Goal: Task Accomplishment & Management: Use online tool/utility

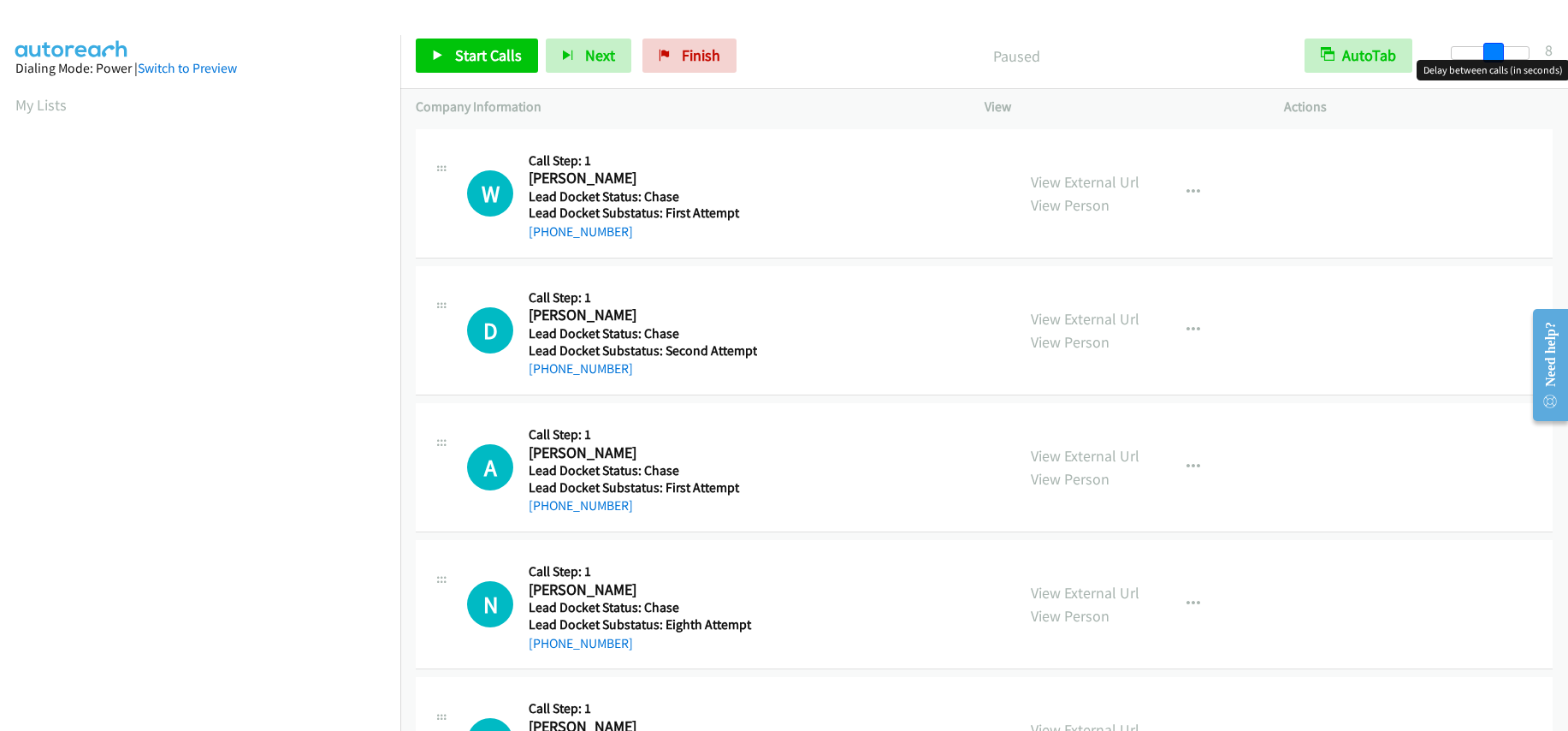
drag, startPoint x: 1449, startPoint y: 43, endPoint x: 1487, endPoint y: 54, distance: 39.6
click at [1487, 54] on span at bounding box center [1493, 53] width 20 height 20
drag, startPoint x: 1455, startPoint y: 43, endPoint x: 1499, endPoint y: 45, distance: 44.0
click at [1499, 45] on span at bounding box center [1493, 53] width 20 height 20
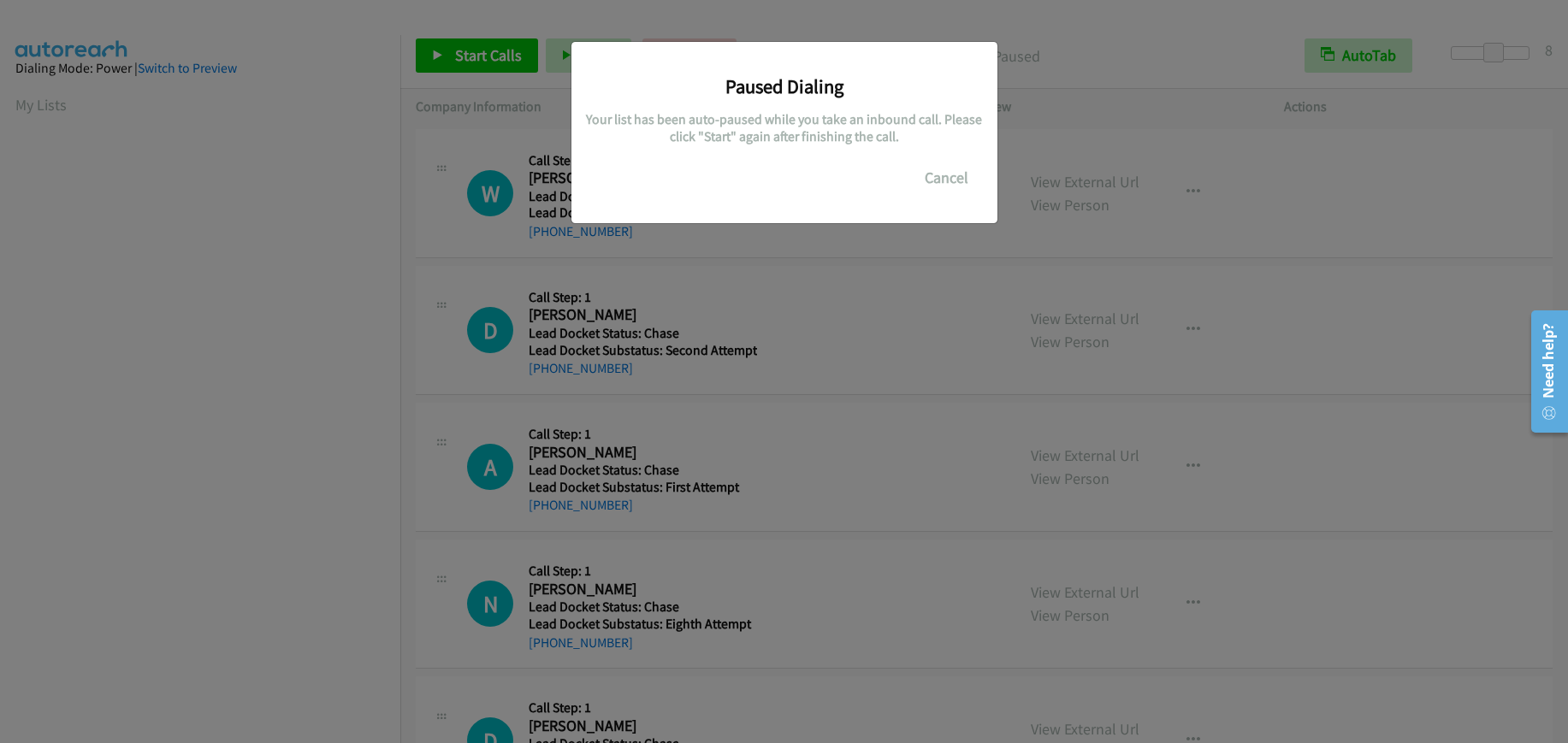
scroll to position [216, 0]
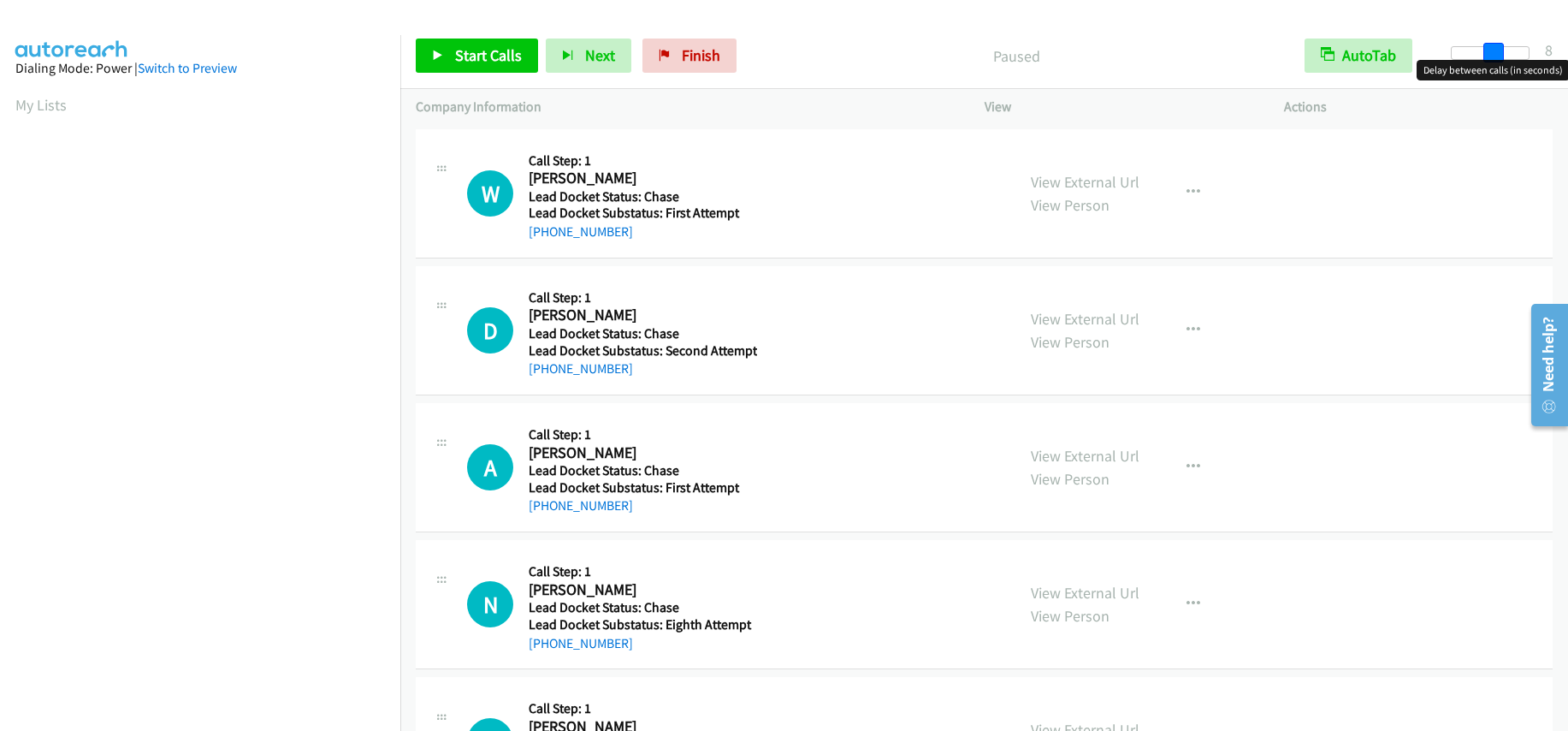
drag, startPoint x: 1457, startPoint y: 51, endPoint x: 1500, endPoint y: 41, distance: 44.1
click at [1500, 41] on div "Start Calls Pause Next Finish Paused AutoTab AutoTab 8" at bounding box center [984, 56] width 1168 height 66
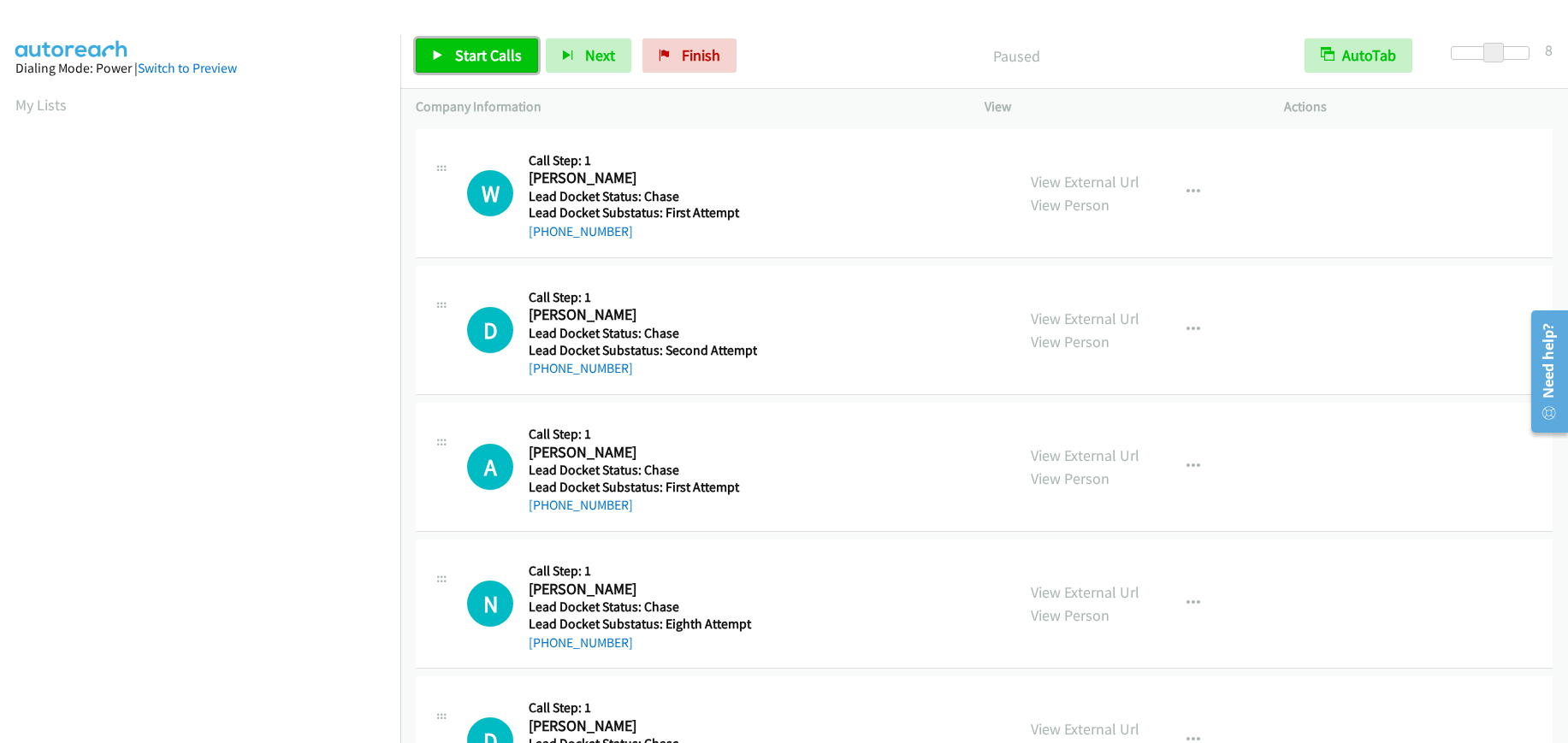
click at [466, 68] on link "Start Calls" at bounding box center [477, 56] width 123 height 34
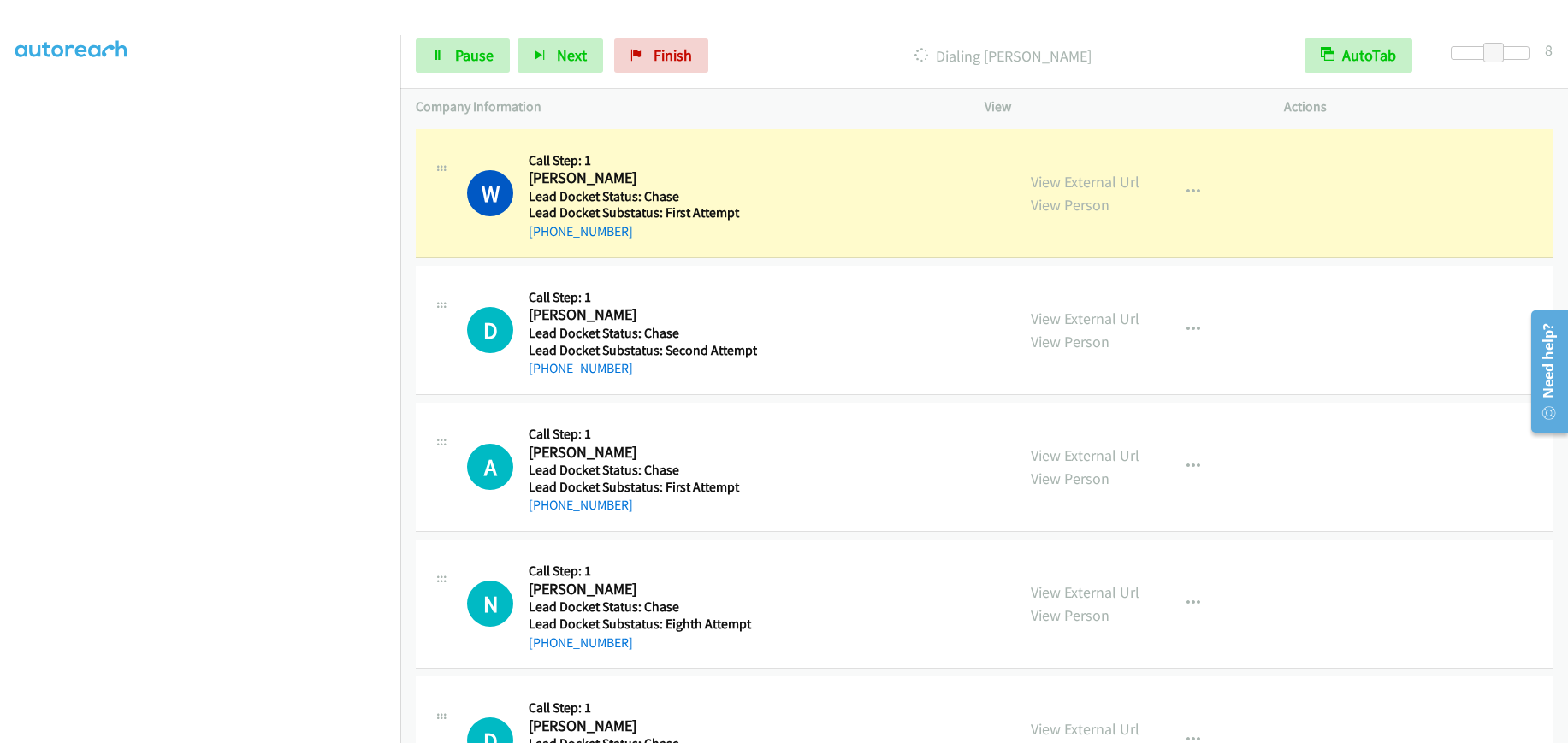
scroll to position [215, 0]
click at [466, 61] on span "Pause" at bounding box center [474, 55] width 39 height 19
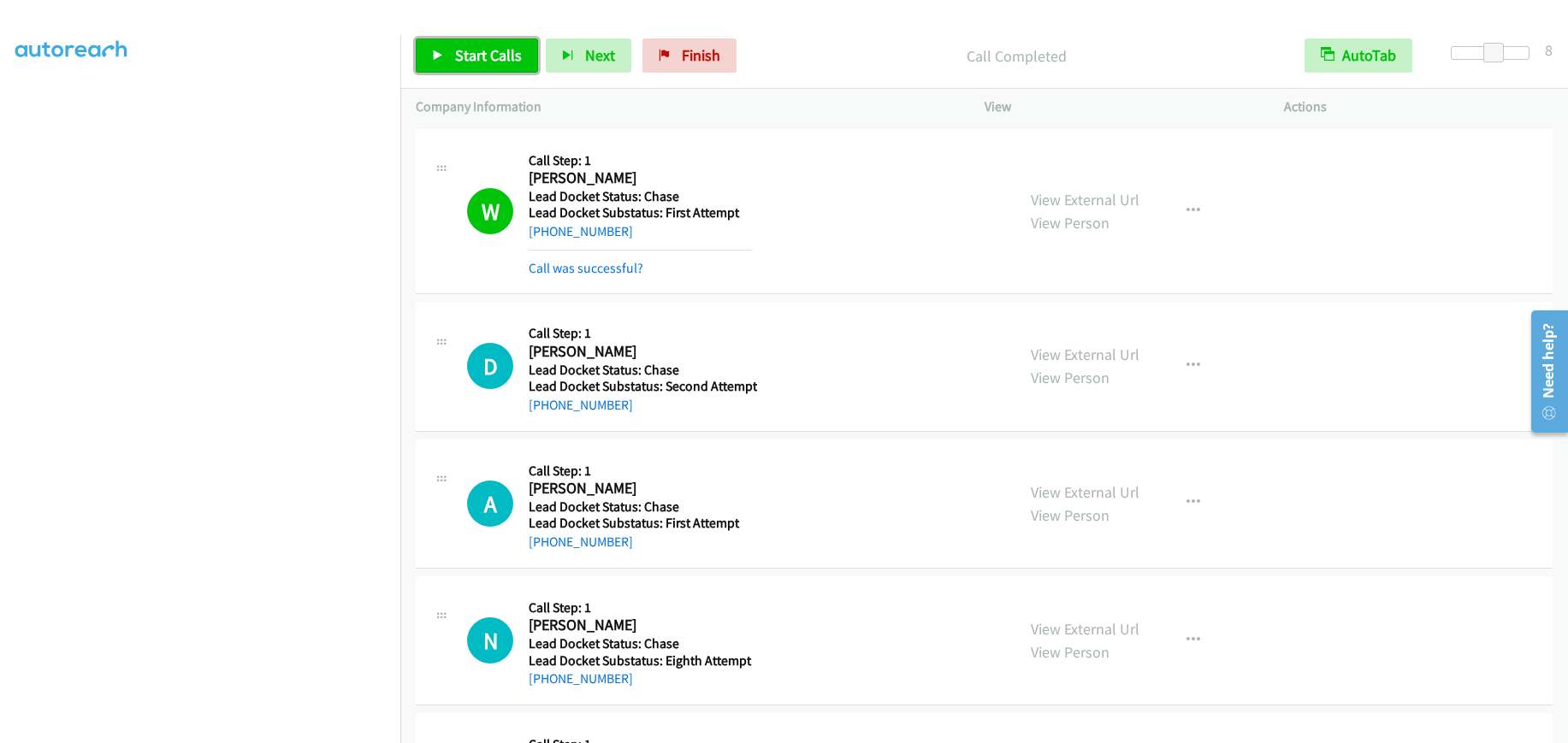
click at [474, 53] on span "Start Calls" at bounding box center [489, 55] width 67 height 19
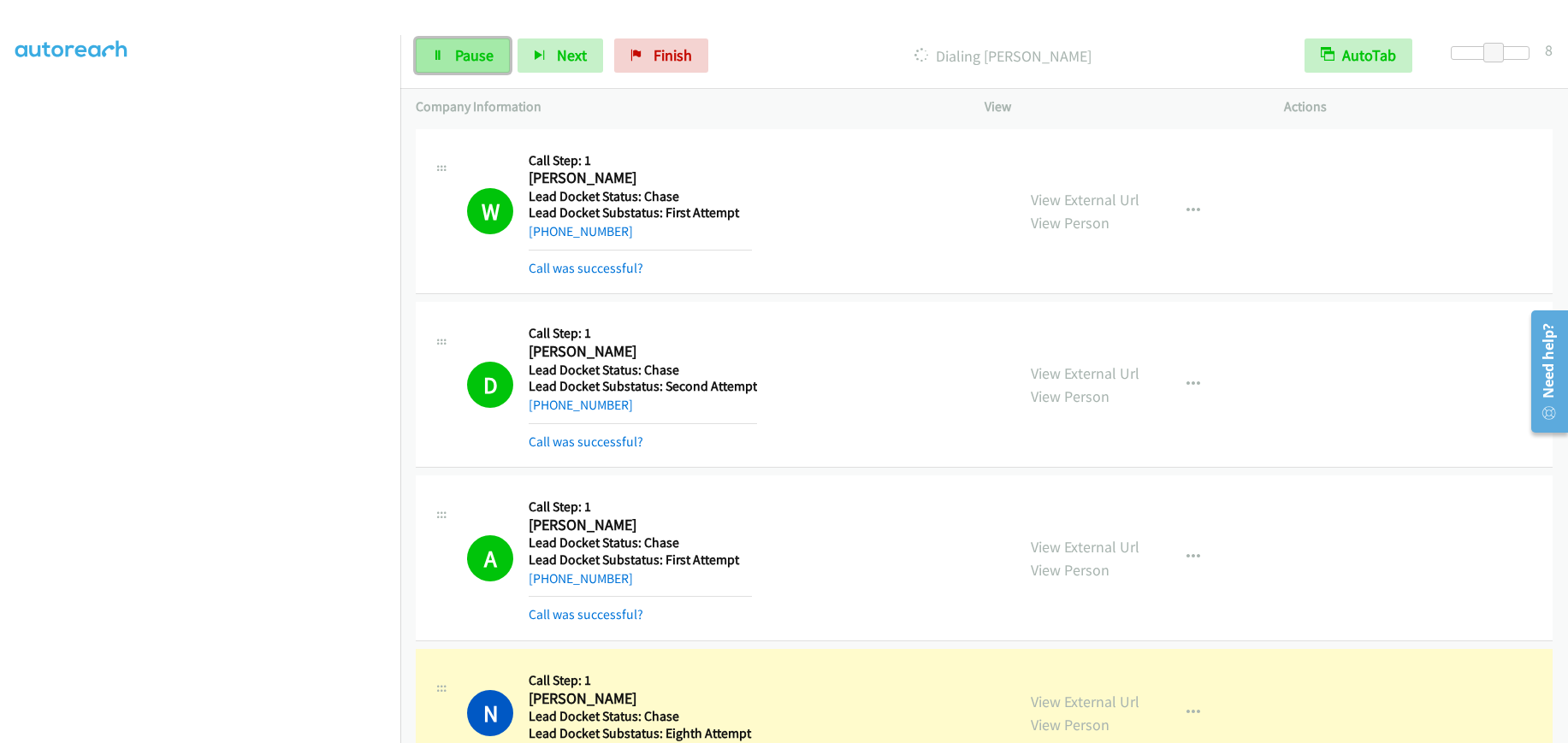
click at [446, 50] on link "Pause" at bounding box center [463, 56] width 94 height 34
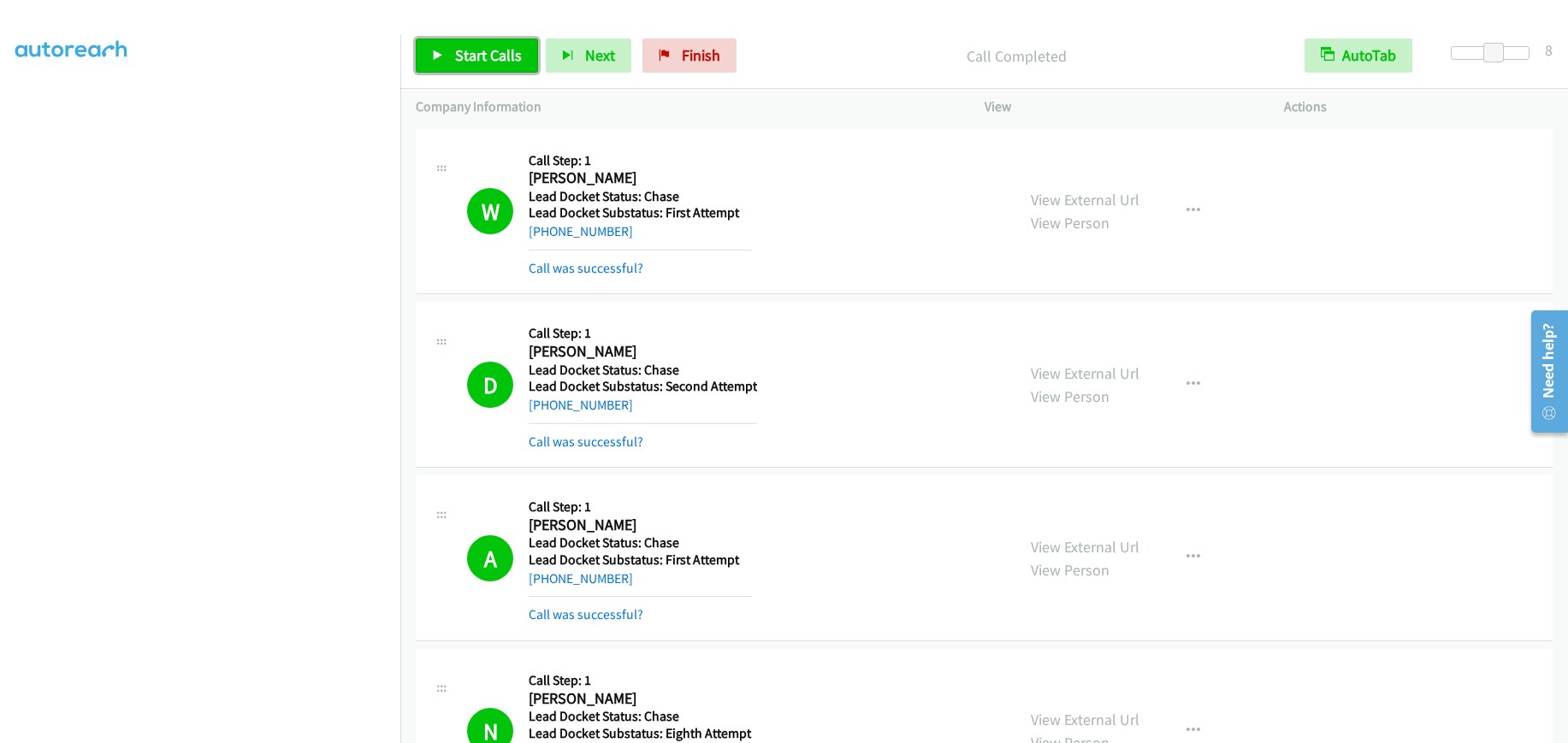
click at [477, 43] on link "Start Calls" at bounding box center [477, 56] width 123 height 34
click at [444, 56] on link "Pause" at bounding box center [463, 56] width 94 height 34
click at [468, 44] on link "Start Calls" at bounding box center [477, 56] width 123 height 34
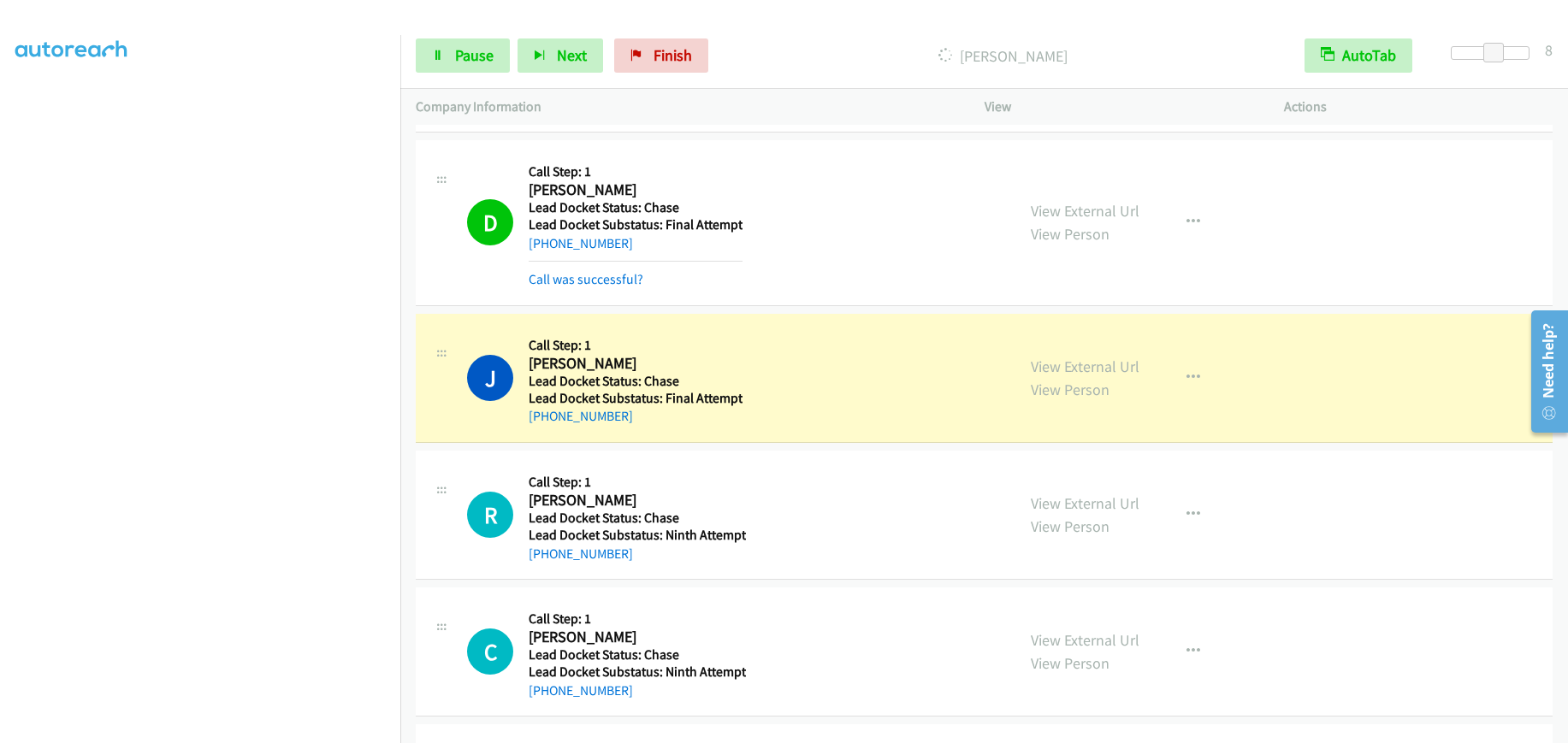
scroll to position [1512, 0]
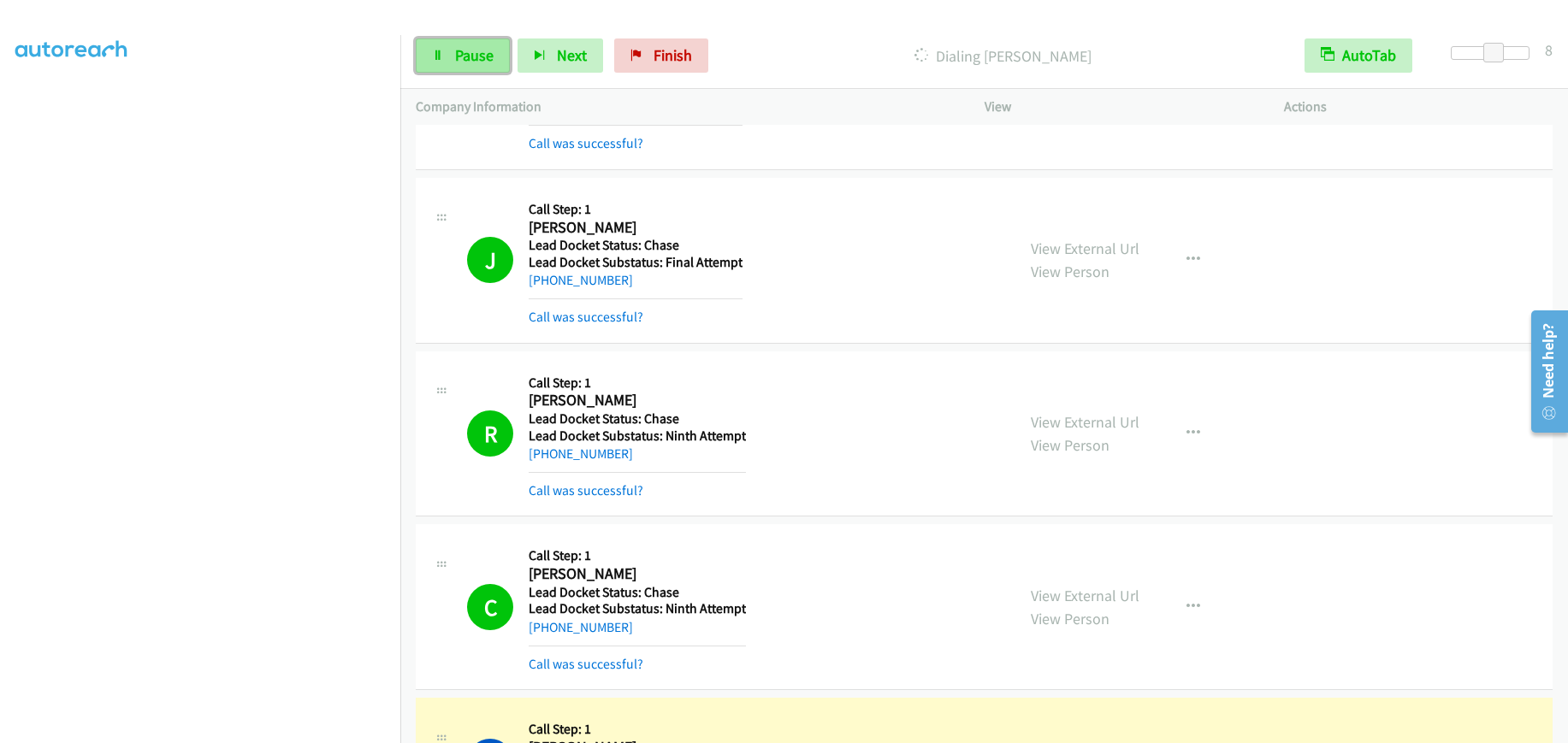
click at [466, 48] on span "Pause" at bounding box center [474, 55] width 39 height 19
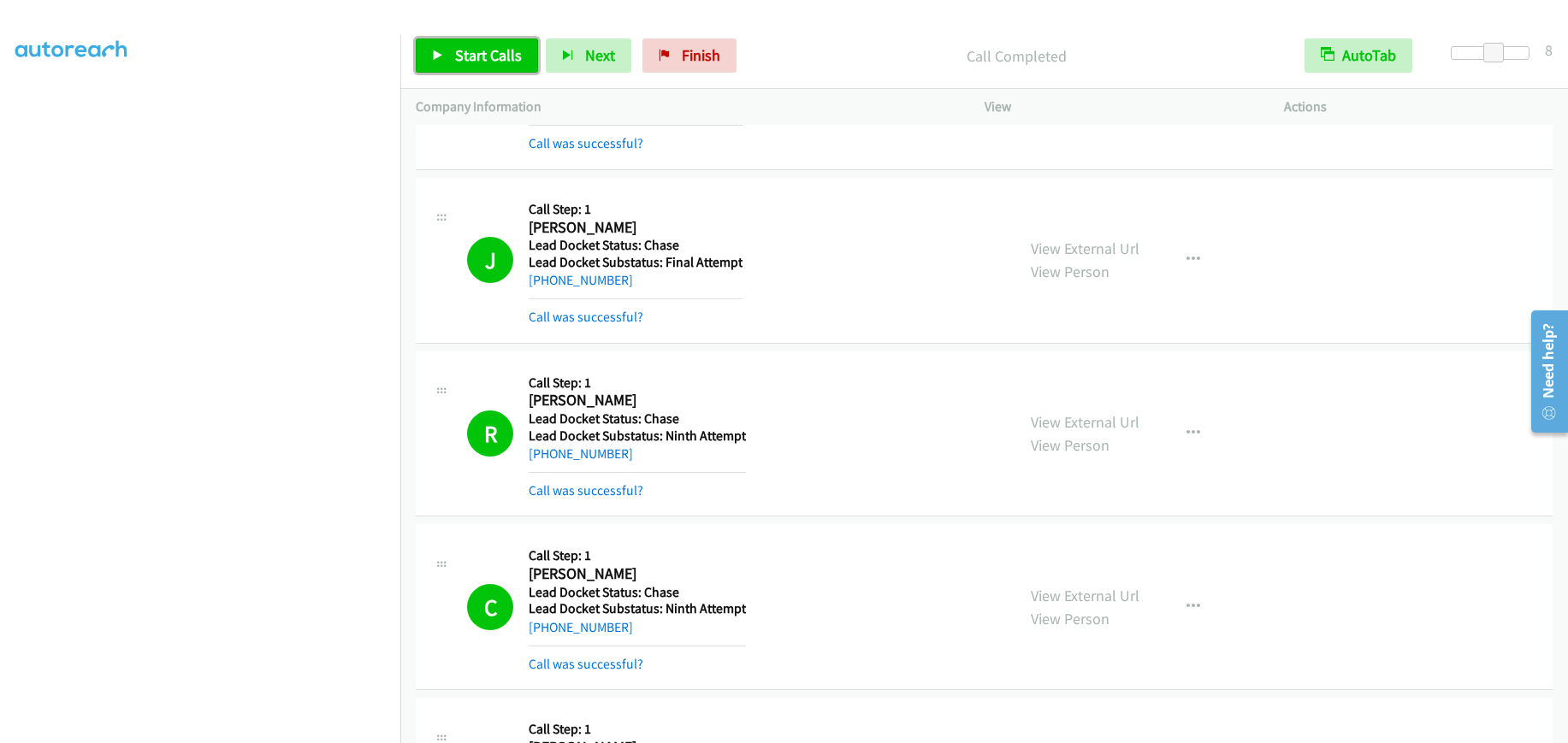
click at [508, 59] on span "Start Calls" at bounding box center [489, 55] width 67 height 19
click at [467, 68] on link "Pause" at bounding box center [463, 56] width 94 height 34
click at [502, 61] on span "Start Calls" at bounding box center [489, 55] width 67 height 19
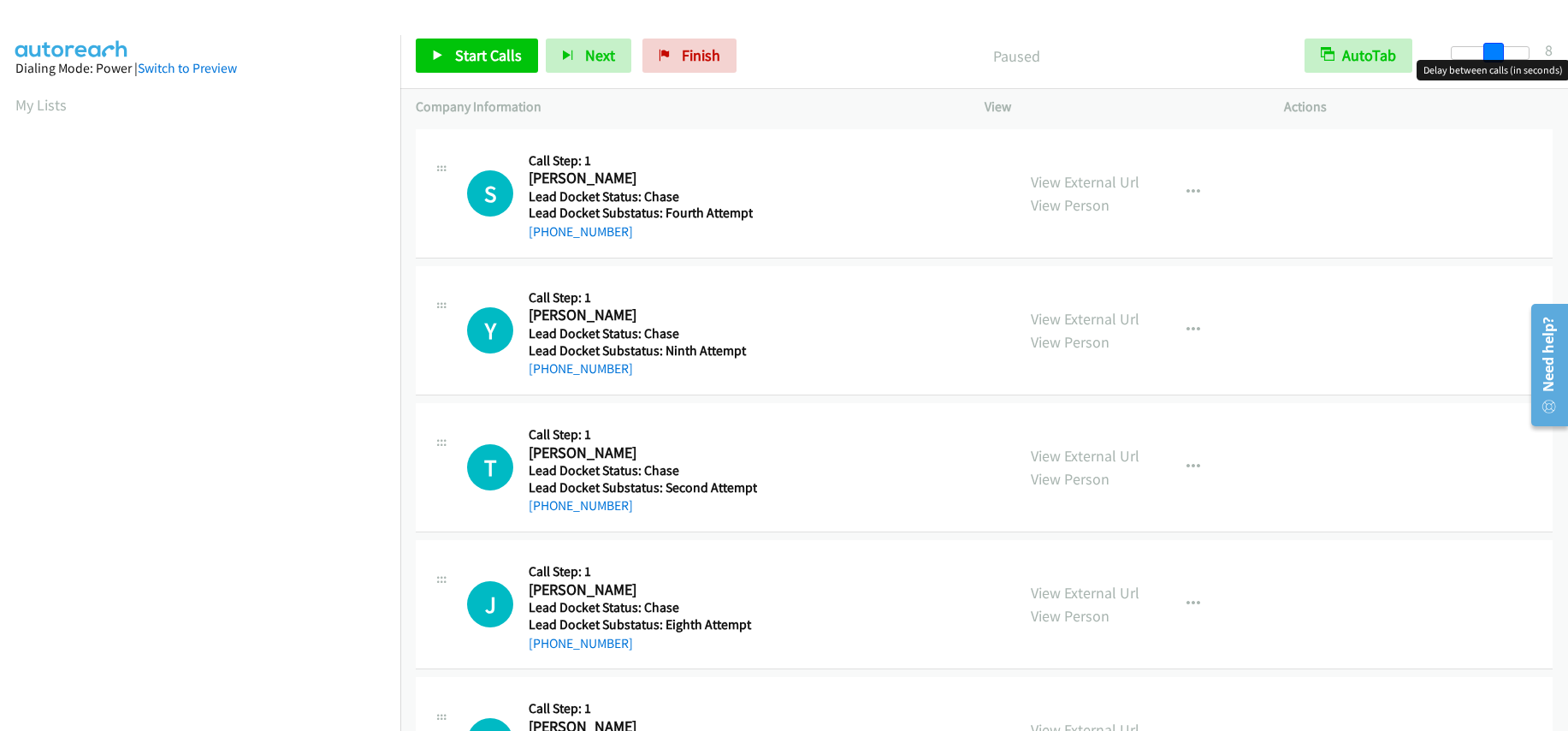
drag, startPoint x: 1458, startPoint y: 53, endPoint x: 1499, endPoint y: 44, distance: 42.0
click at [1499, 44] on span at bounding box center [1493, 53] width 20 height 20
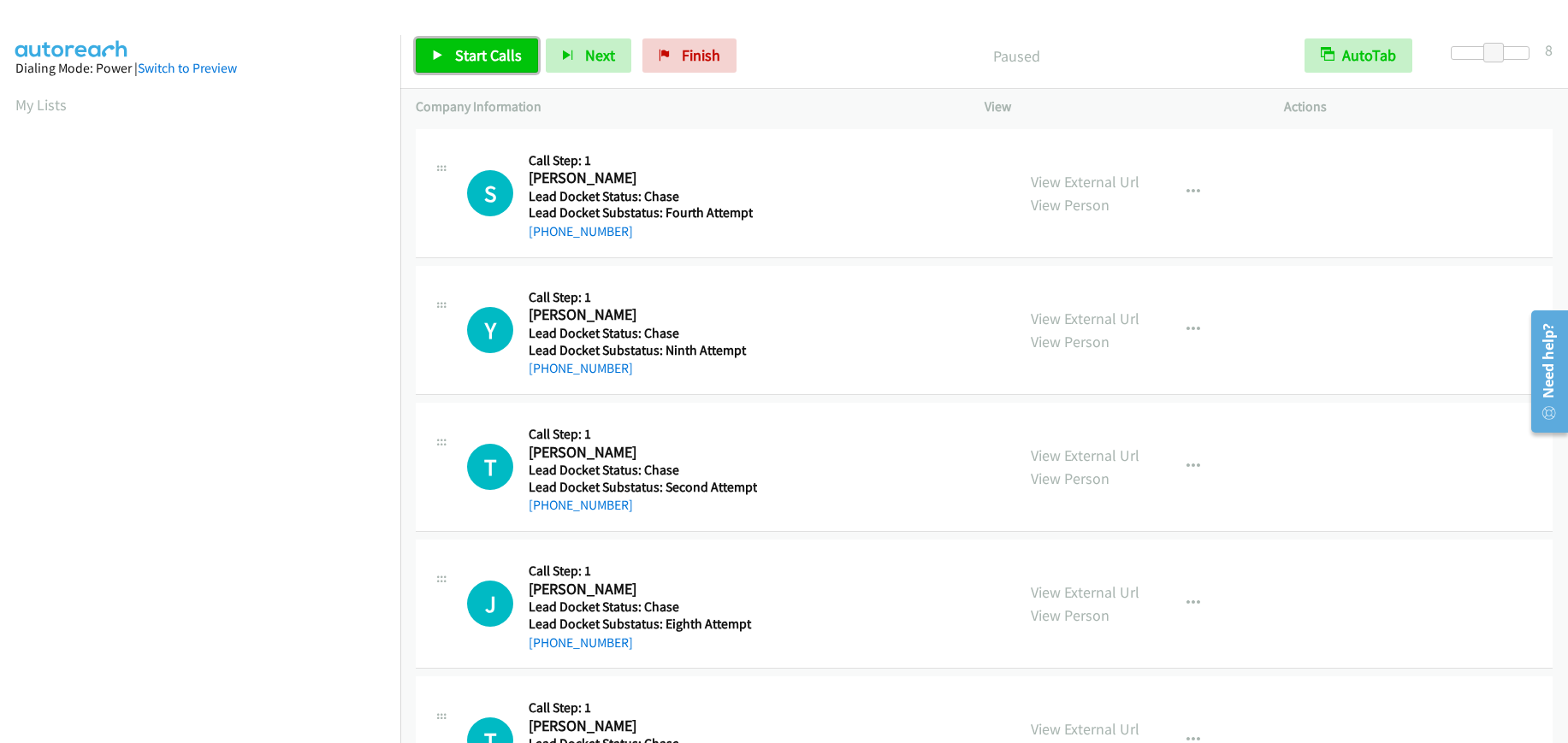
click at [485, 56] on span "Start Calls" at bounding box center [489, 55] width 67 height 19
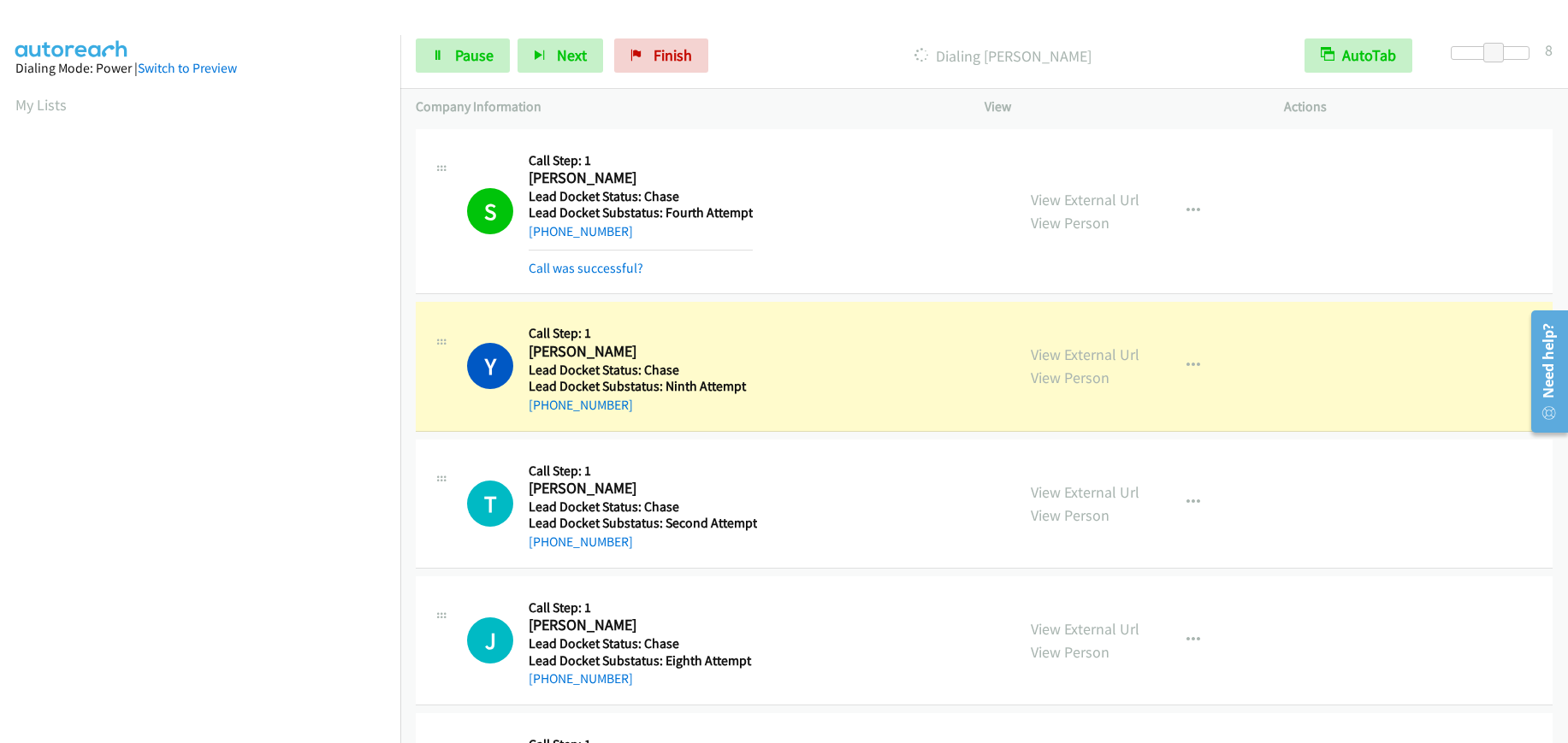
scroll to position [216, 0]
click at [455, 54] on span "Pause" at bounding box center [474, 55] width 39 height 19
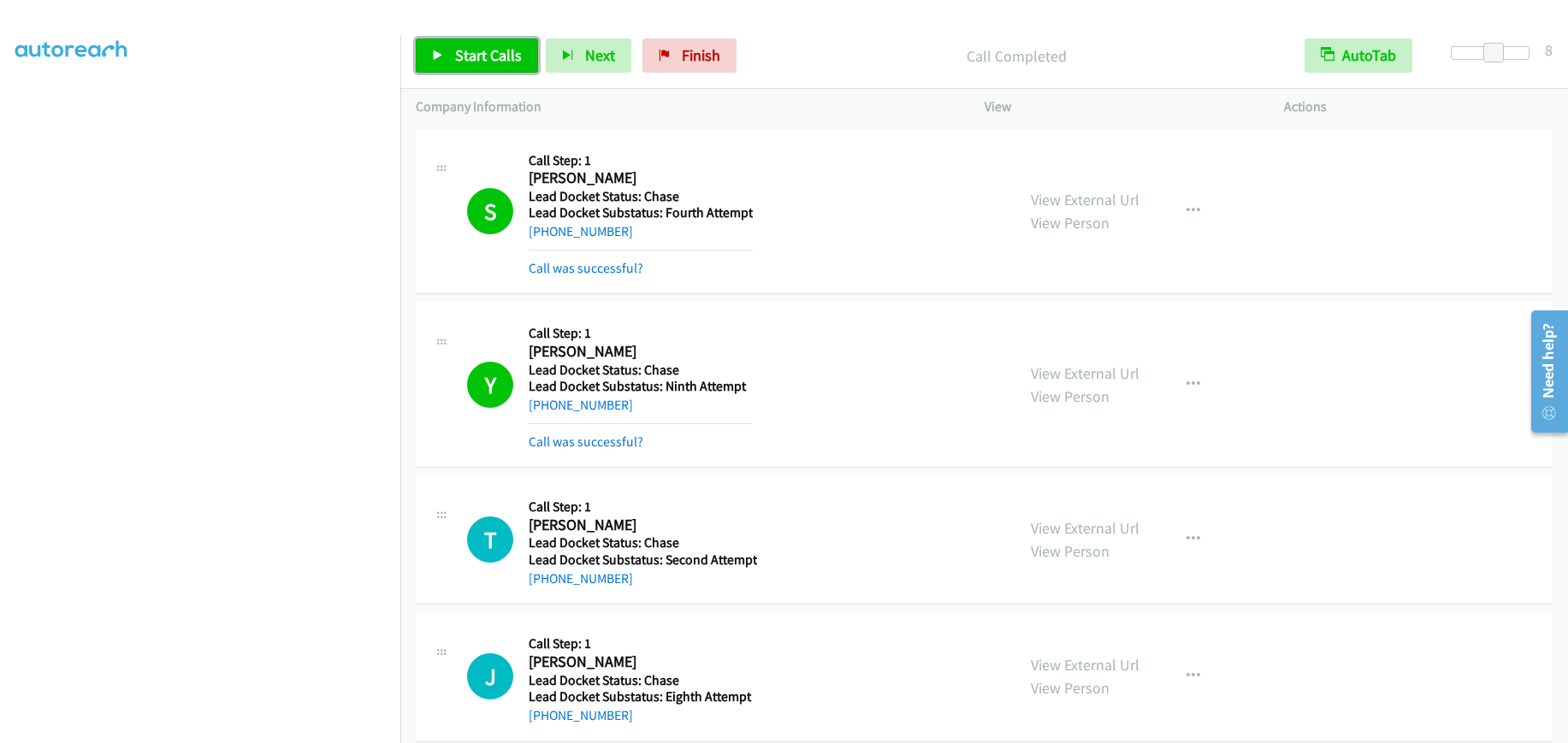
click at [495, 64] on span "Start Calls" at bounding box center [489, 55] width 67 height 19
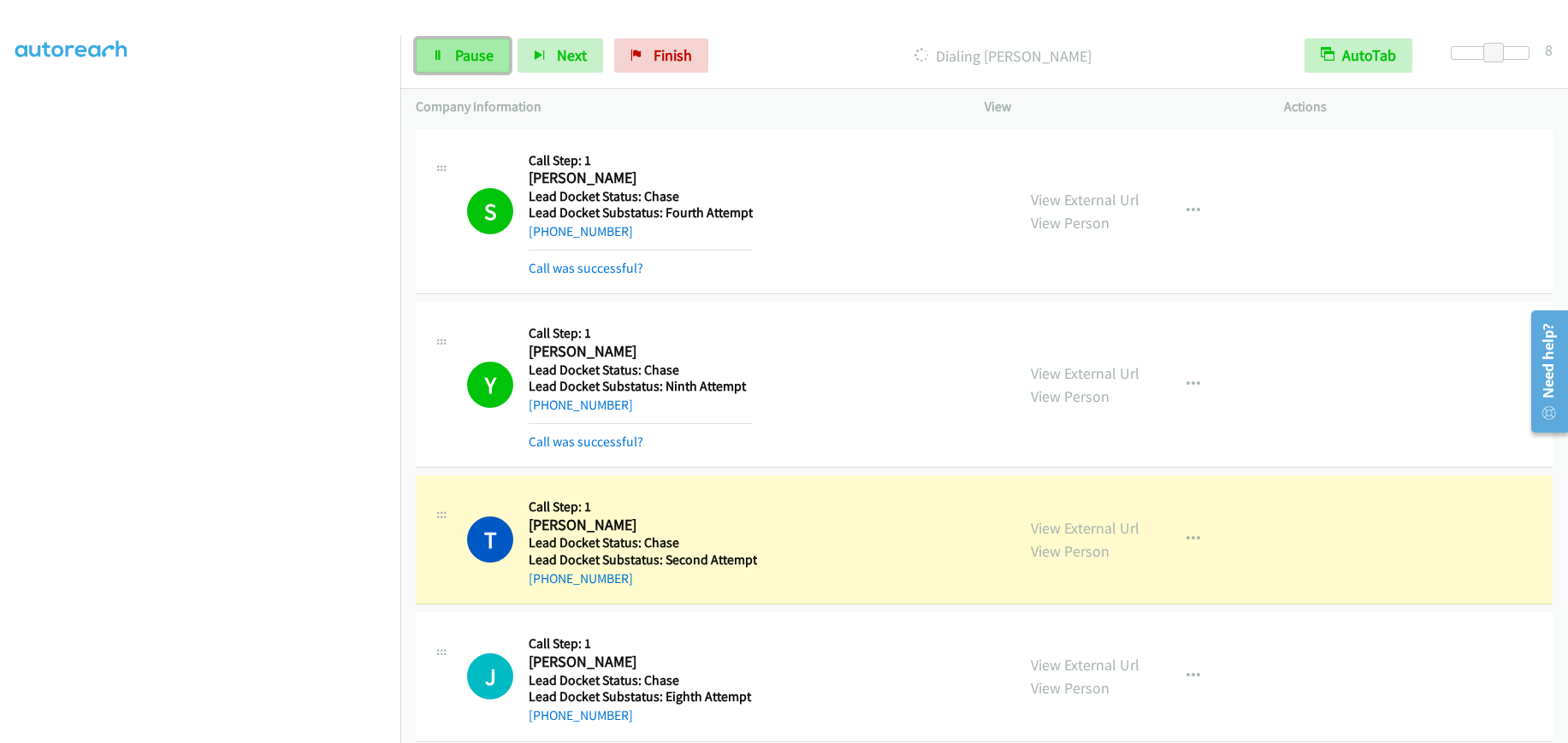
click at [494, 48] on link "Pause" at bounding box center [463, 56] width 94 height 34
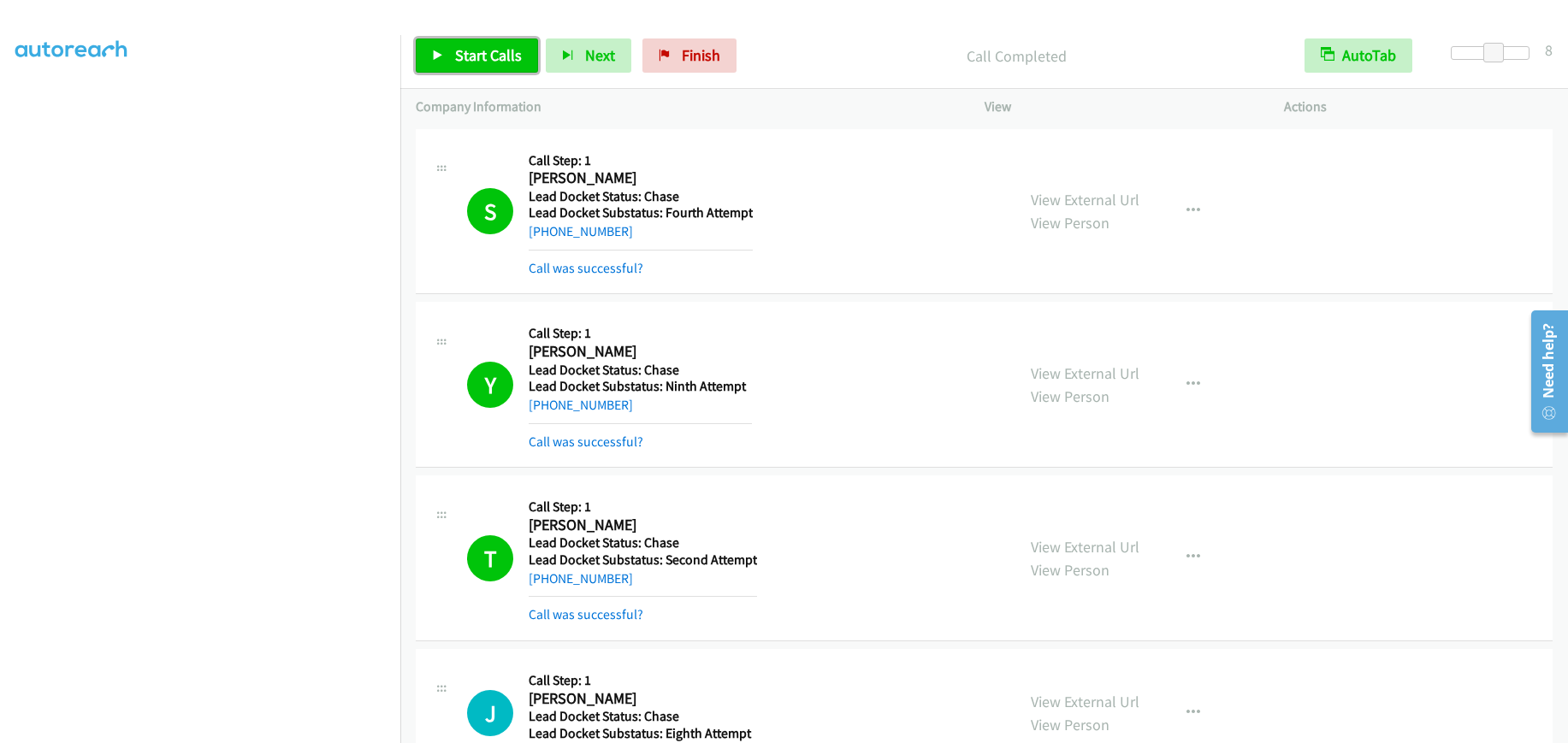
click at [474, 45] on span "Start Calls" at bounding box center [489, 55] width 67 height 19
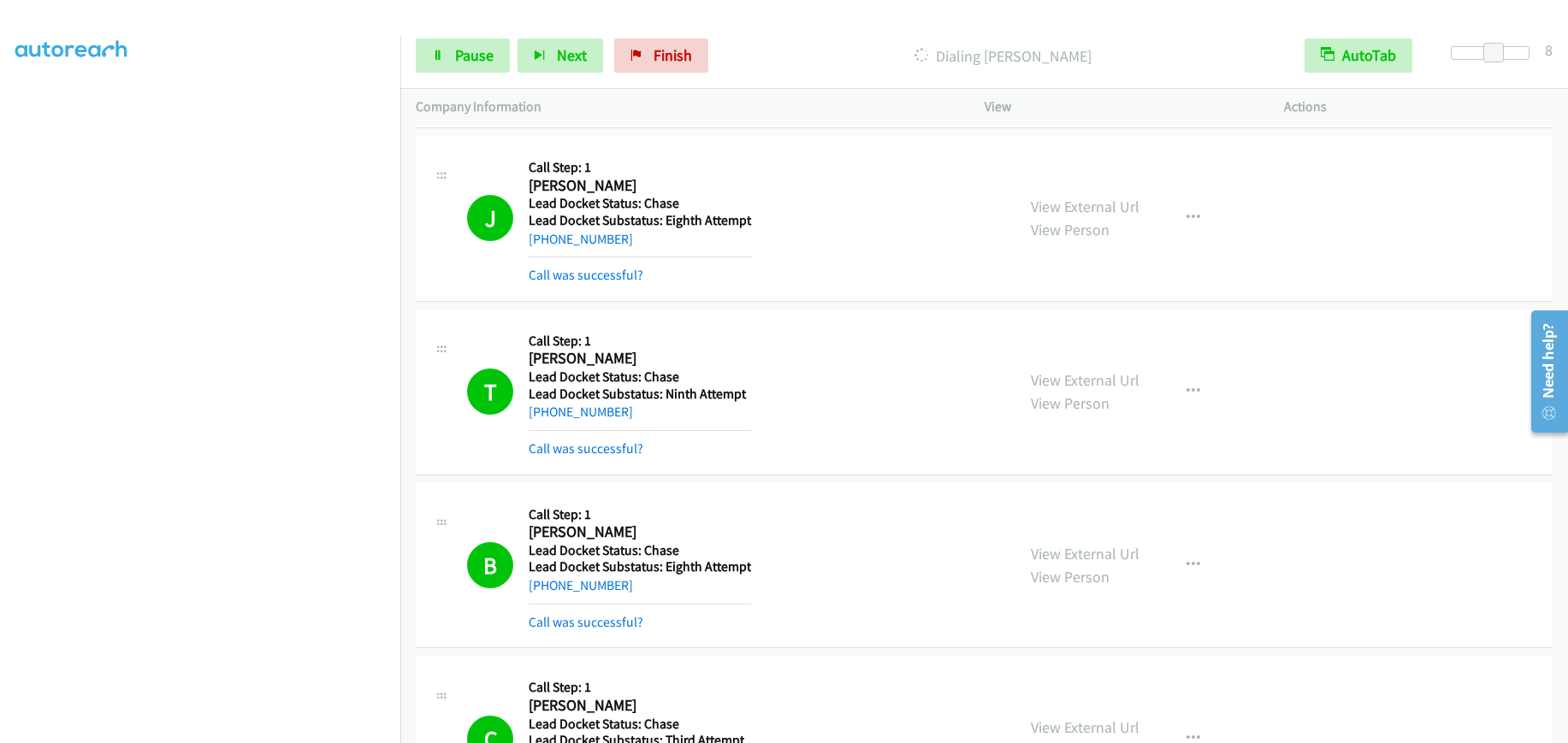
scroll to position [754, 0]
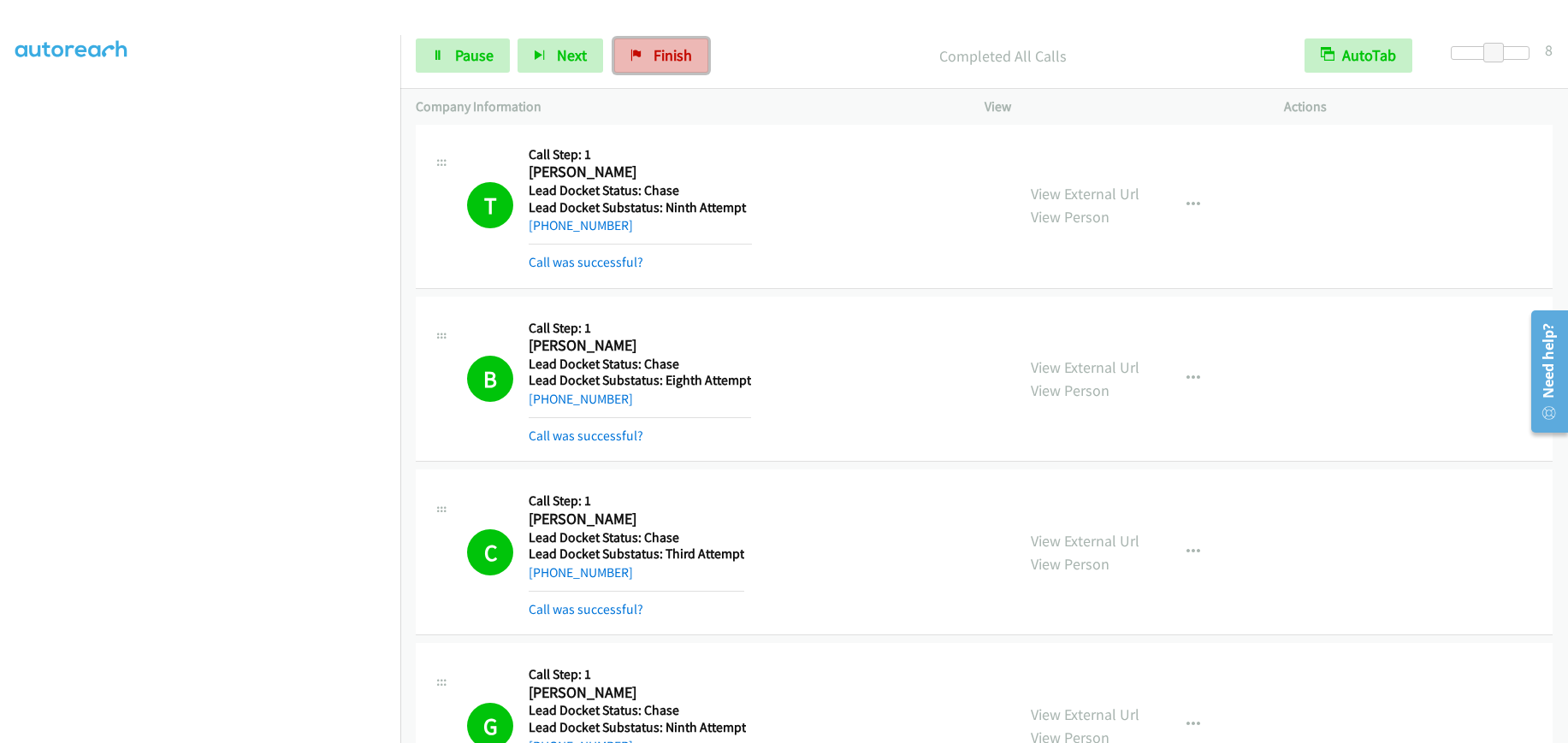
click at [661, 54] on span "Finish" at bounding box center [673, 55] width 39 height 19
